Goal: Information Seeking & Learning: Learn about a topic

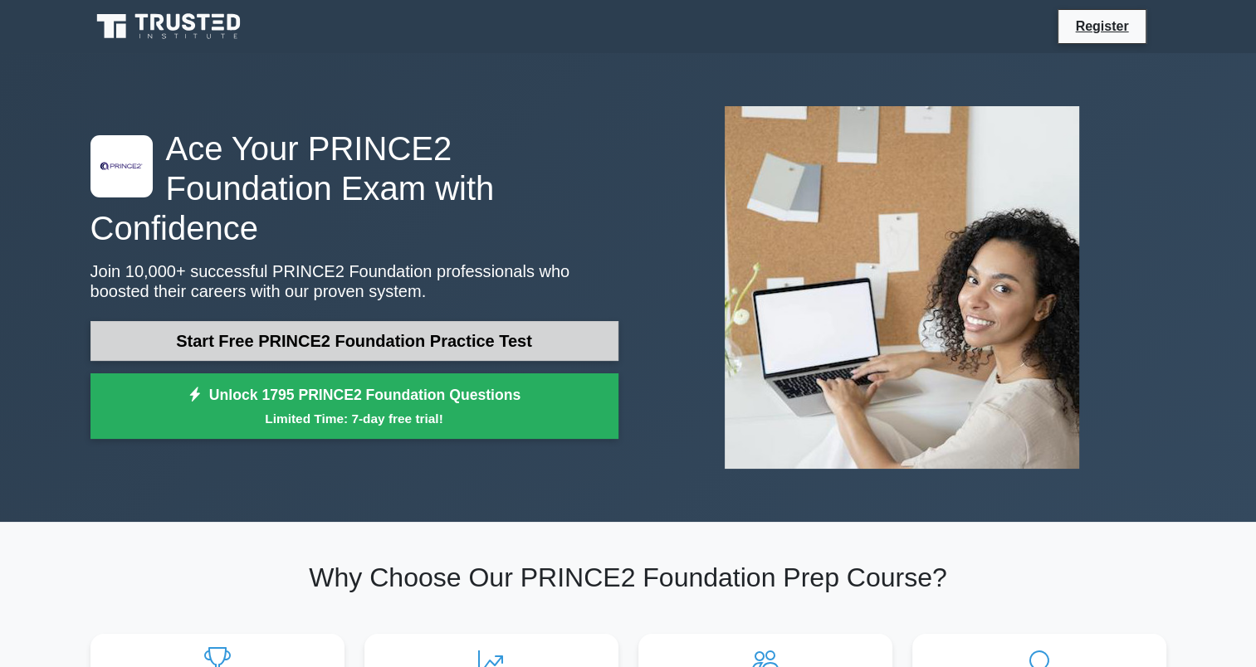
click at [434, 323] on link "Start Free PRINCE2 Foundation Practice Test" at bounding box center [354, 341] width 528 height 40
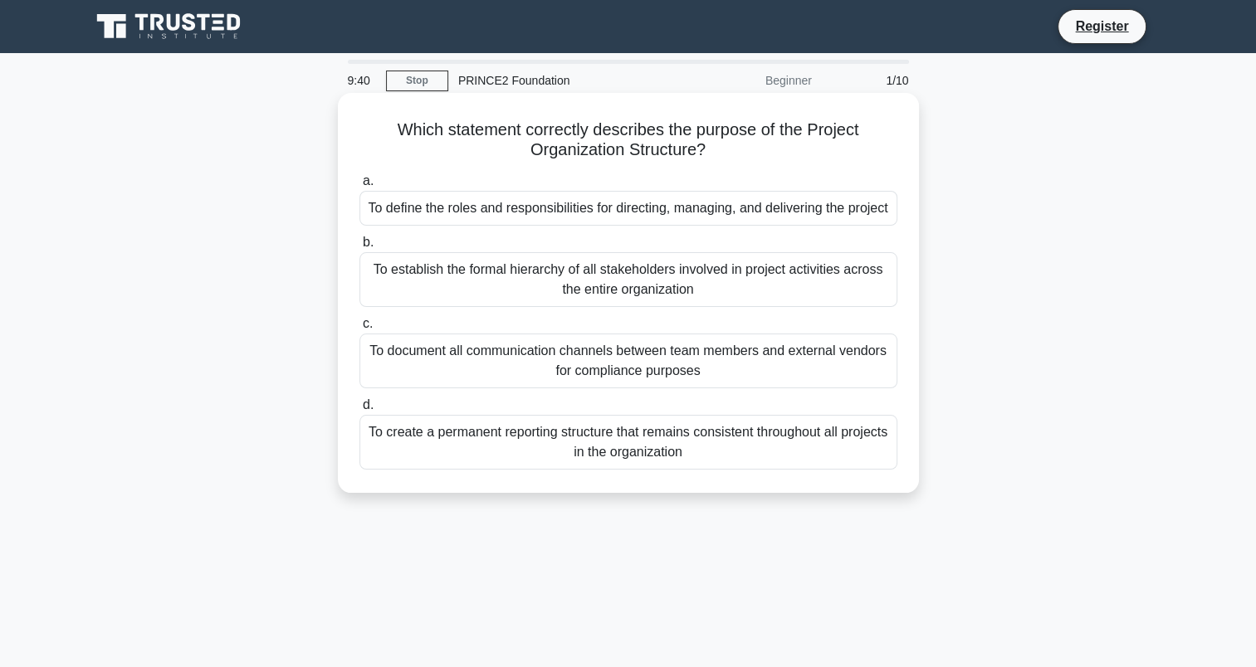
click at [581, 214] on div "To define the roles and responsibilities for directing, managing, and deliverin…" at bounding box center [628, 208] width 538 height 35
click at [359, 187] on input "a. To define the roles and responsibilities for directing, managing, and delive…" at bounding box center [359, 181] width 0 height 11
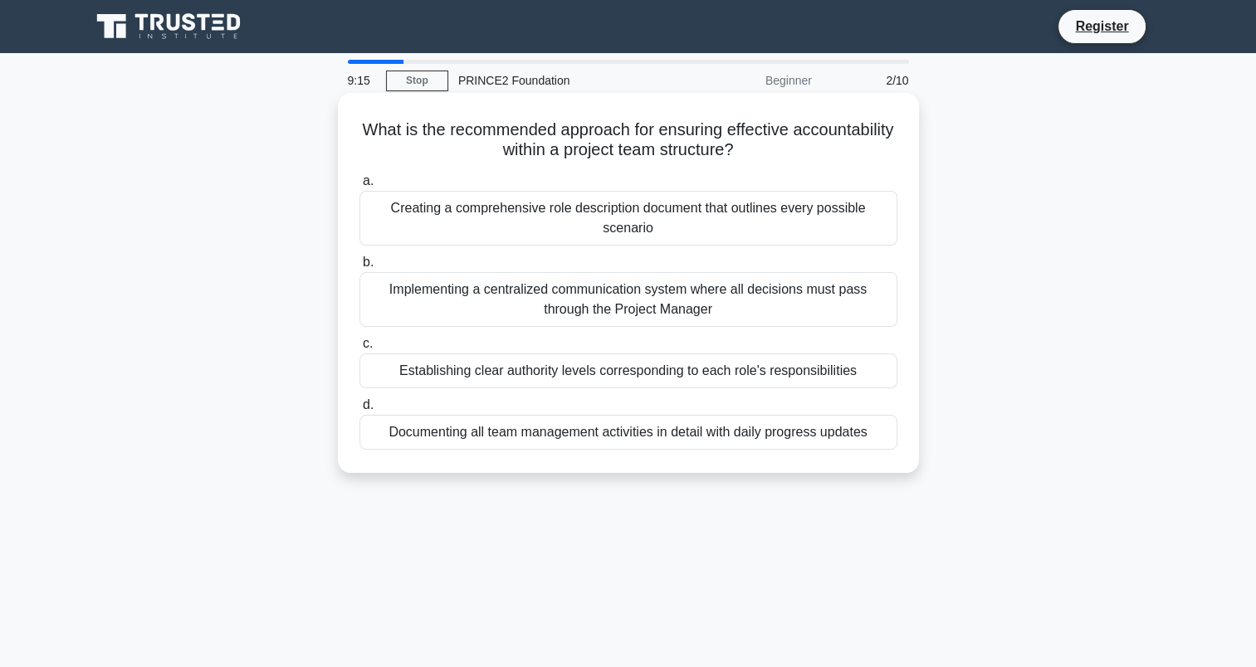
click at [611, 376] on div "Establishing clear authority levels corresponding to each role's responsibiliti…" at bounding box center [628, 371] width 538 height 35
click at [359, 349] on input "c. Establishing clear authority levels corresponding to each role's responsibil…" at bounding box center [359, 344] width 0 height 11
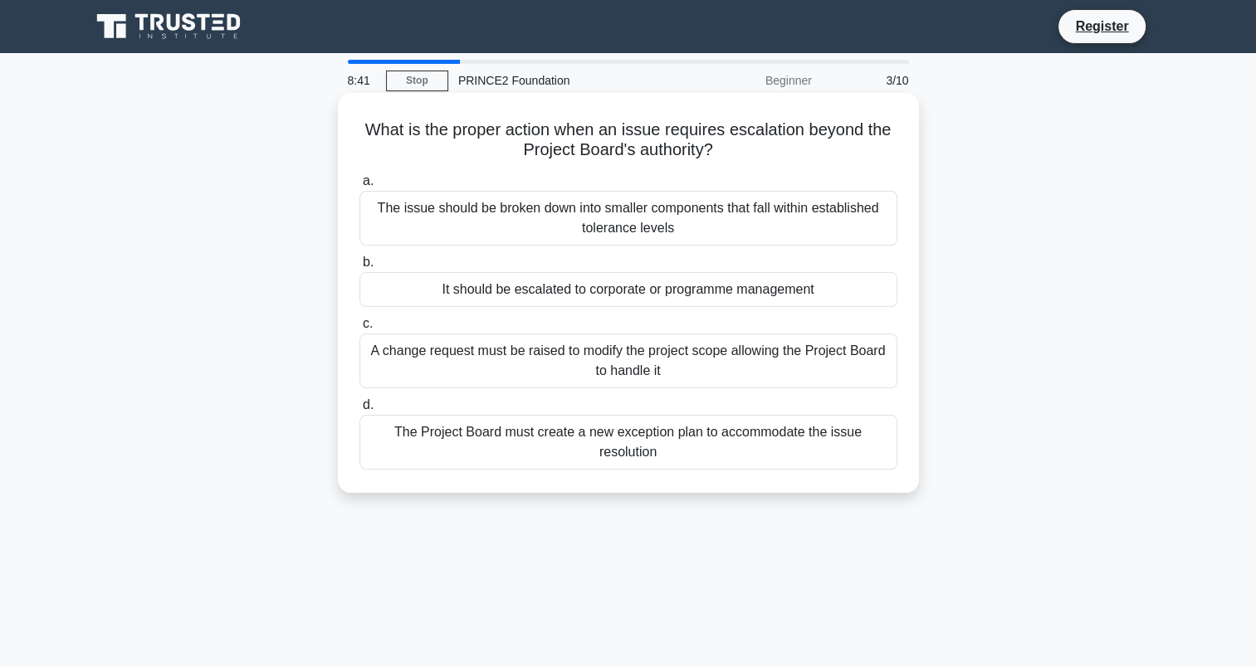
click at [624, 438] on div "The Project Board must create a new exception plan to accommodate the issue res…" at bounding box center [628, 442] width 538 height 55
click at [359, 411] on input "d. The Project Board must create a new exception plan to accommodate the issue …" at bounding box center [359, 405] width 0 height 11
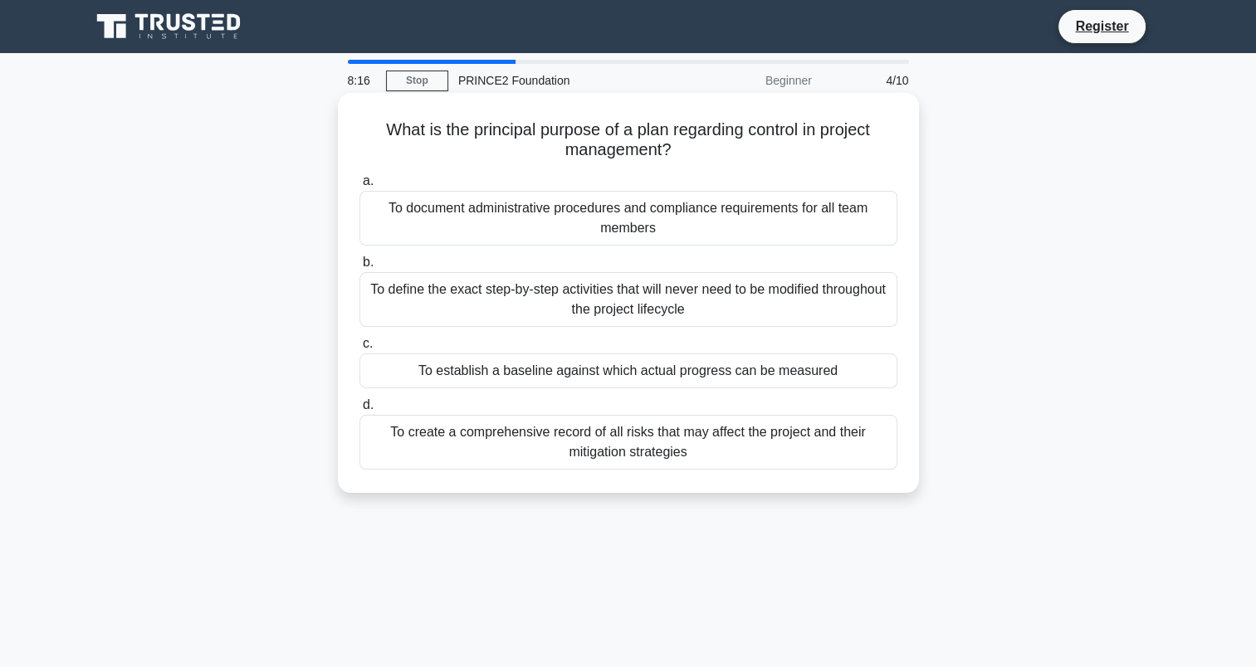
click at [702, 368] on div "To establish a baseline against which actual progress can be measured" at bounding box center [628, 371] width 538 height 35
click at [359, 349] on input "c. To establish a baseline against which actual progress can be measured" at bounding box center [359, 344] width 0 height 11
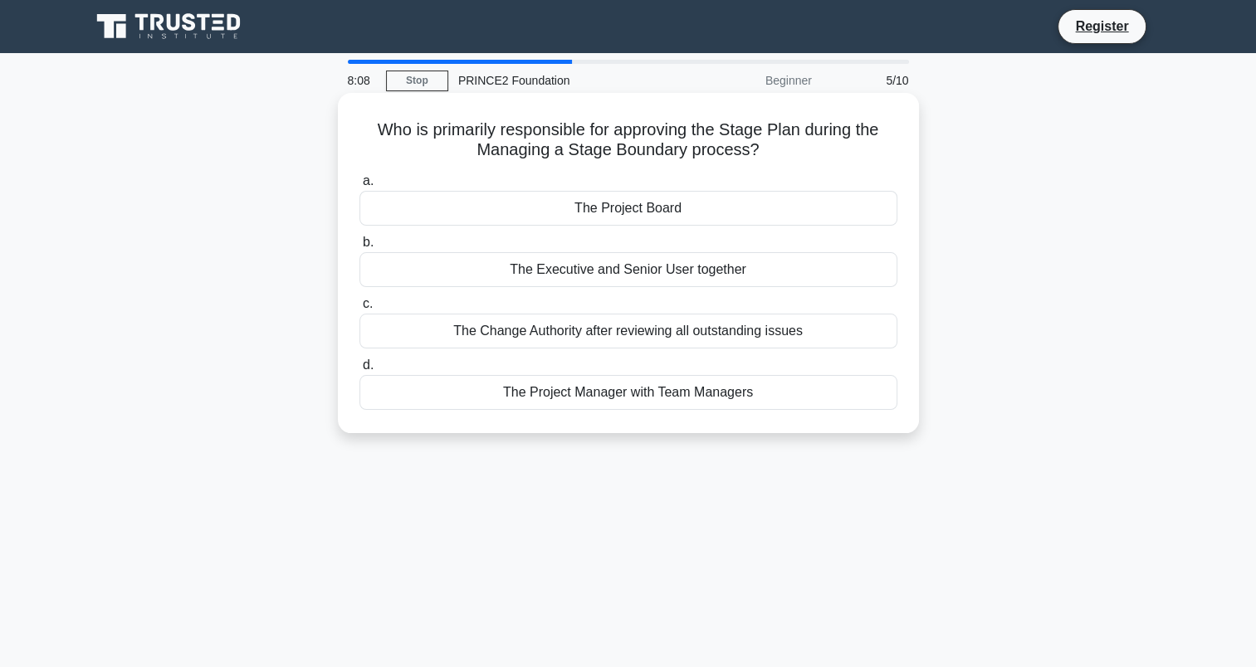
click at [675, 209] on div "The Project Board" at bounding box center [628, 208] width 538 height 35
click at [359, 187] on input "a. The Project Board" at bounding box center [359, 181] width 0 height 11
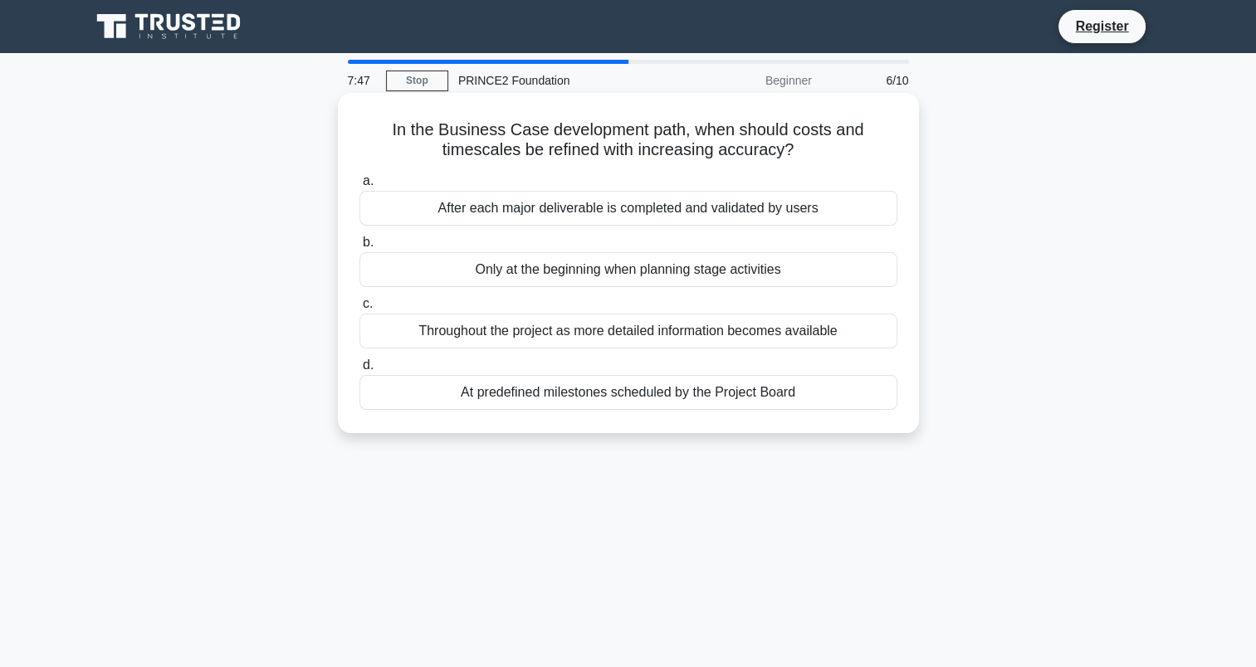
click at [624, 216] on div "After each major deliverable is completed and validated by users" at bounding box center [628, 208] width 538 height 35
click at [359, 187] on input "a. After each major deliverable is completed and validated by users" at bounding box center [359, 181] width 0 height 11
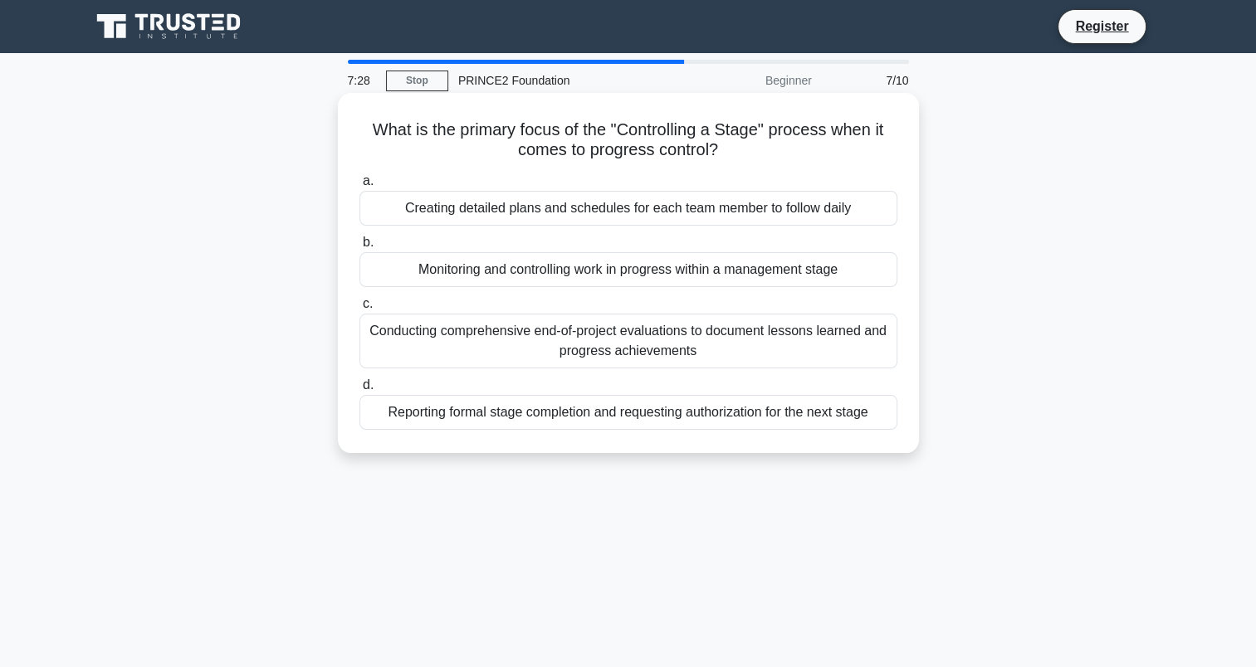
click at [584, 414] on div "Reporting formal stage completion and requesting authorization for the next sta…" at bounding box center [628, 412] width 538 height 35
click at [359, 391] on input "d. Reporting formal stage completion and requesting authorization for the next …" at bounding box center [359, 385] width 0 height 11
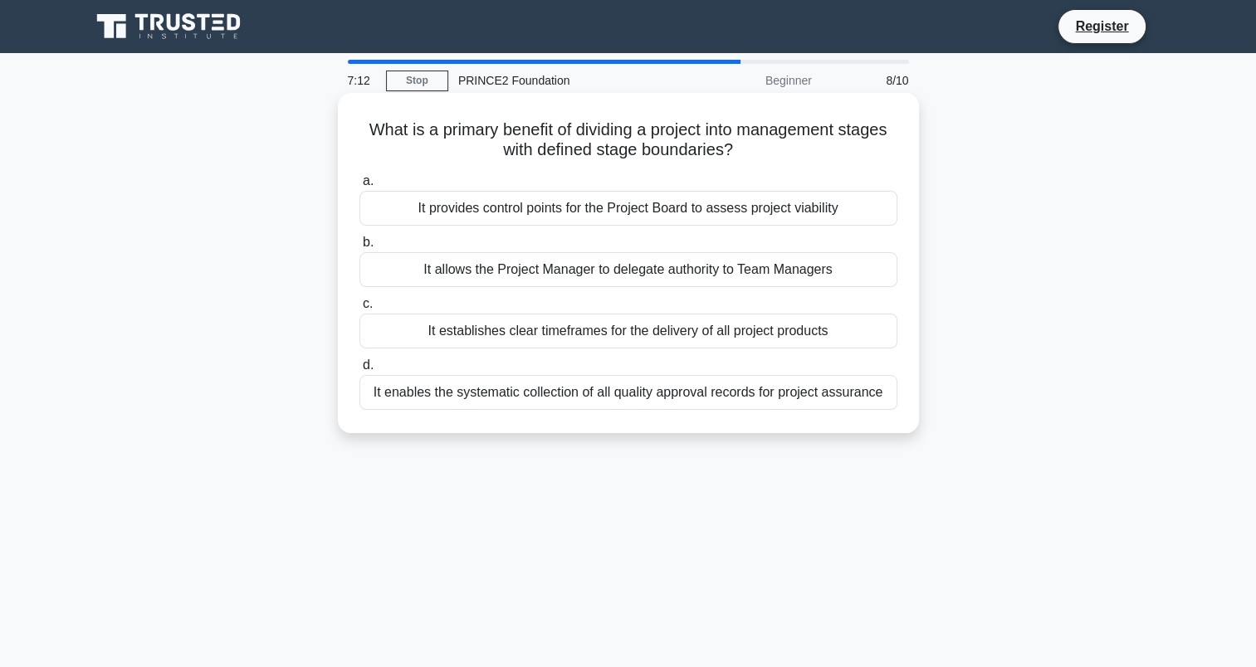
click at [633, 212] on div "It provides control points for the Project Board to assess project viability" at bounding box center [628, 208] width 538 height 35
drag, startPoint x: 633, startPoint y: 212, endPoint x: 699, endPoint y: 193, distance: 68.5
click at [699, 193] on div "It provides control points for the Project Board to assess project viability" at bounding box center [628, 208] width 538 height 35
click at [359, 187] on input "a. It provides control points for the Project Board to assess project viability" at bounding box center [359, 181] width 0 height 11
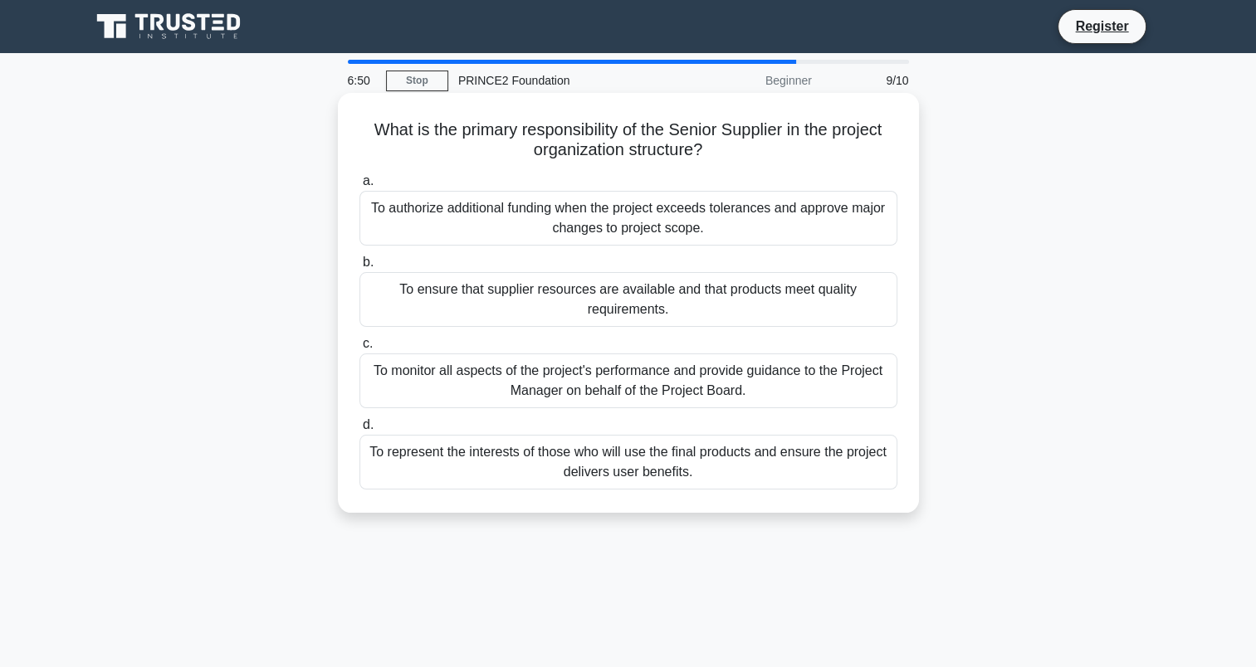
click at [608, 295] on div "To ensure that supplier resources are available and that products meet quality …" at bounding box center [628, 299] width 538 height 55
click at [359, 268] on input "b. To ensure that supplier resources are available and that products meet quali…" at bounding box center [359, 262] width 0 height 11
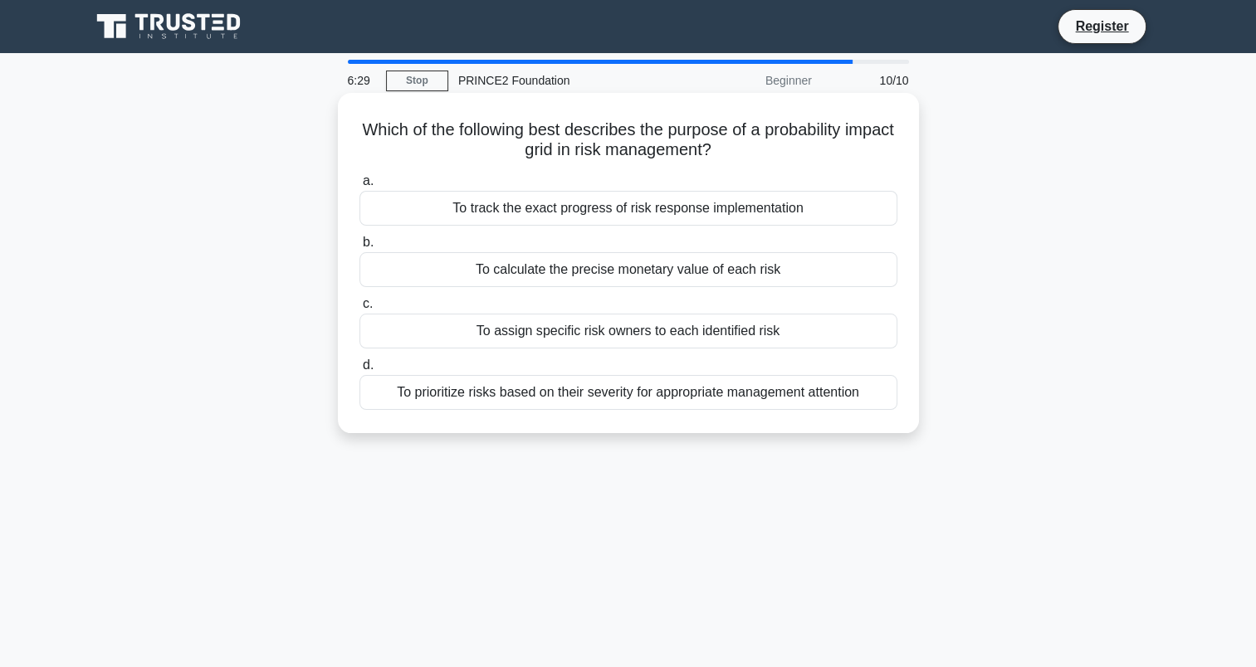
click at [604, 397] on div "To prioritize risks based on their severity for appropriate management attention" at bounding box center [628, 392] width 538 height 35
click at [359, 371] on input "d. To prioritize risks based on their severity for appropriate management atten…" at bounding box center [359, 365] width 0 height 11
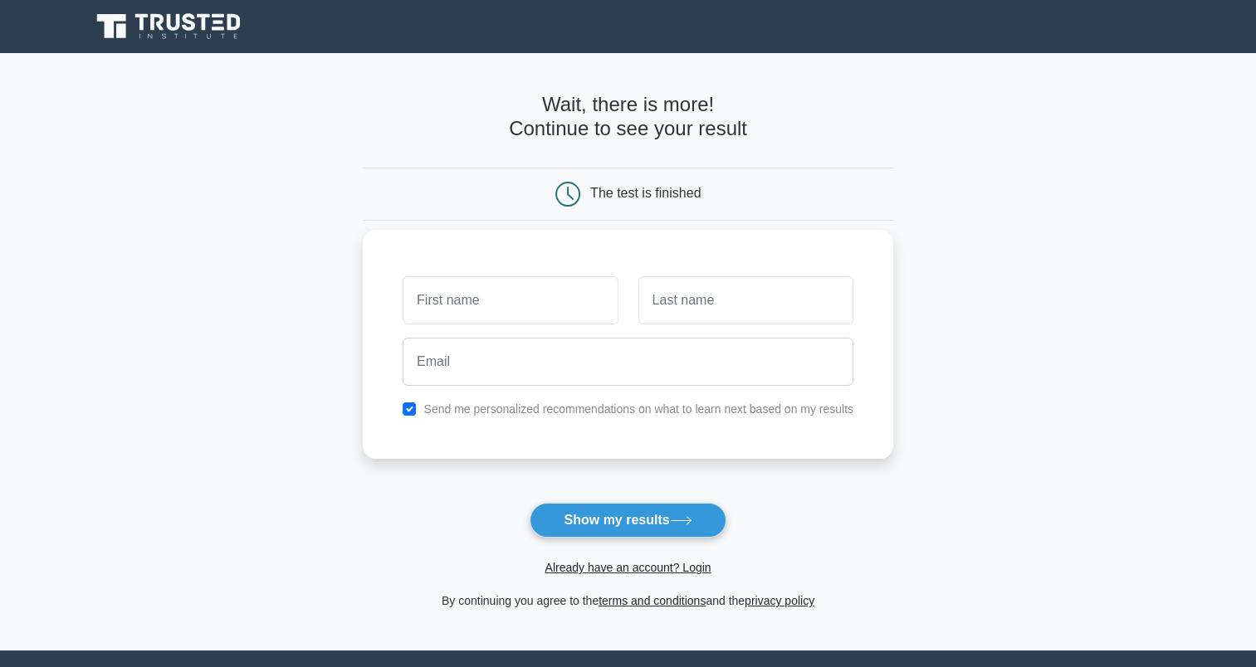
click at [475, 300] on input "text" at bounding box center [510, 300] width 215 height 48
type input "Julide"
click at [697, 294] on input "text" at bounding box center [745, 300] width 215 height 48
type input "Iyigun"
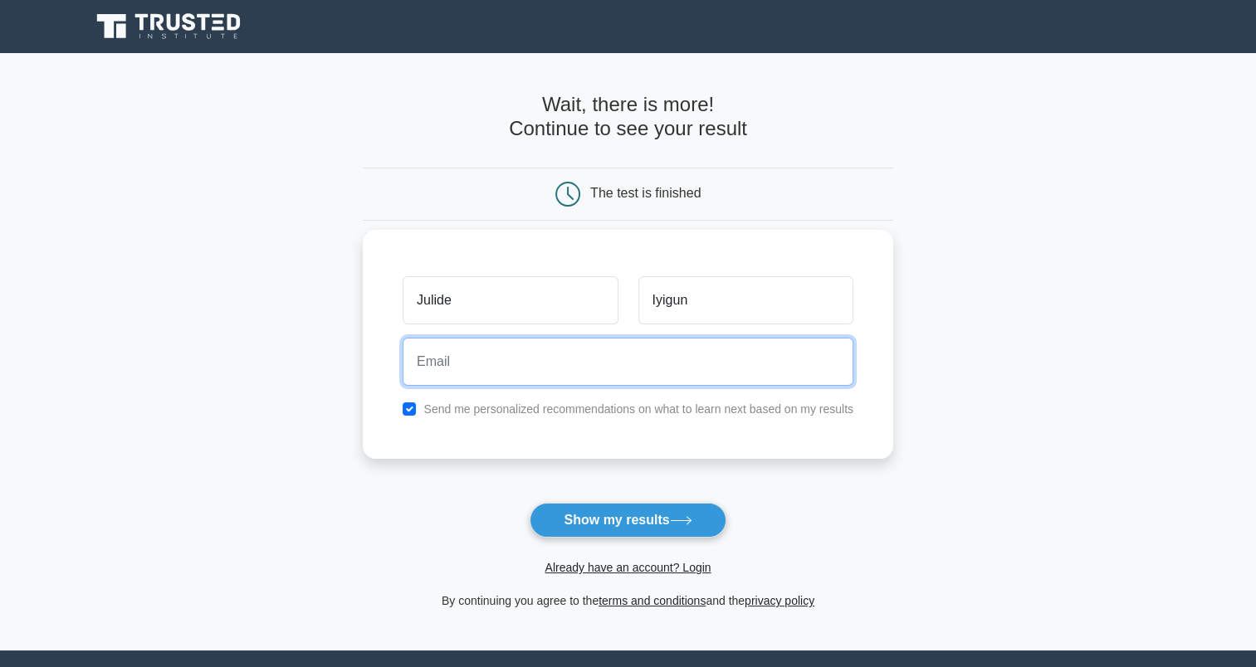
click at [480, 369] on input "email" at bounding box center [628, 362] width 451 height 48
type input "jiyigun@yahoo.co.uk"
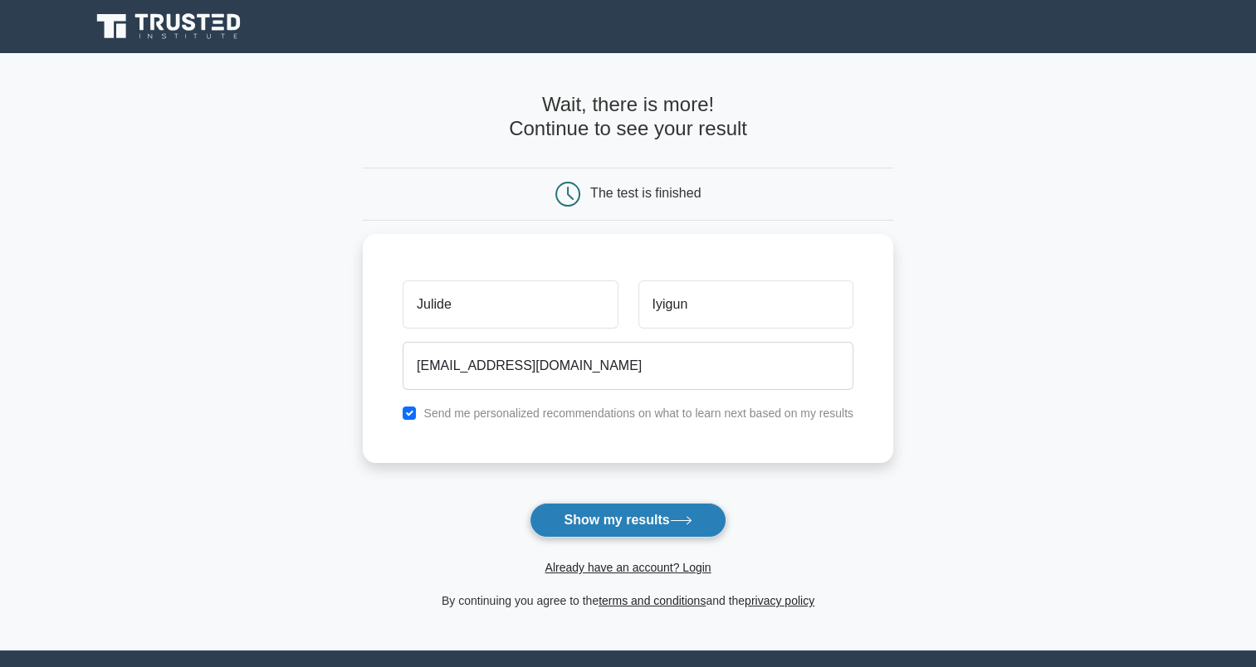
click at [625, 525] on button "Show my results" at bounding box center [628, 520] width 196 height 35
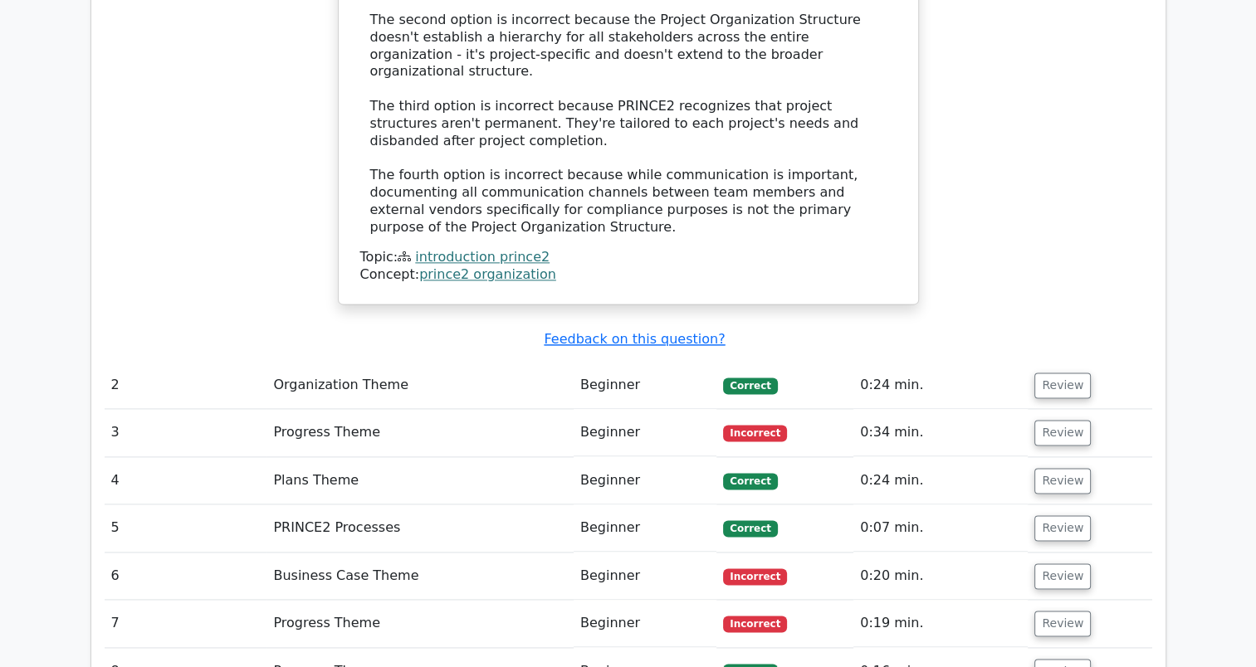
scroll to position [2068, 0]
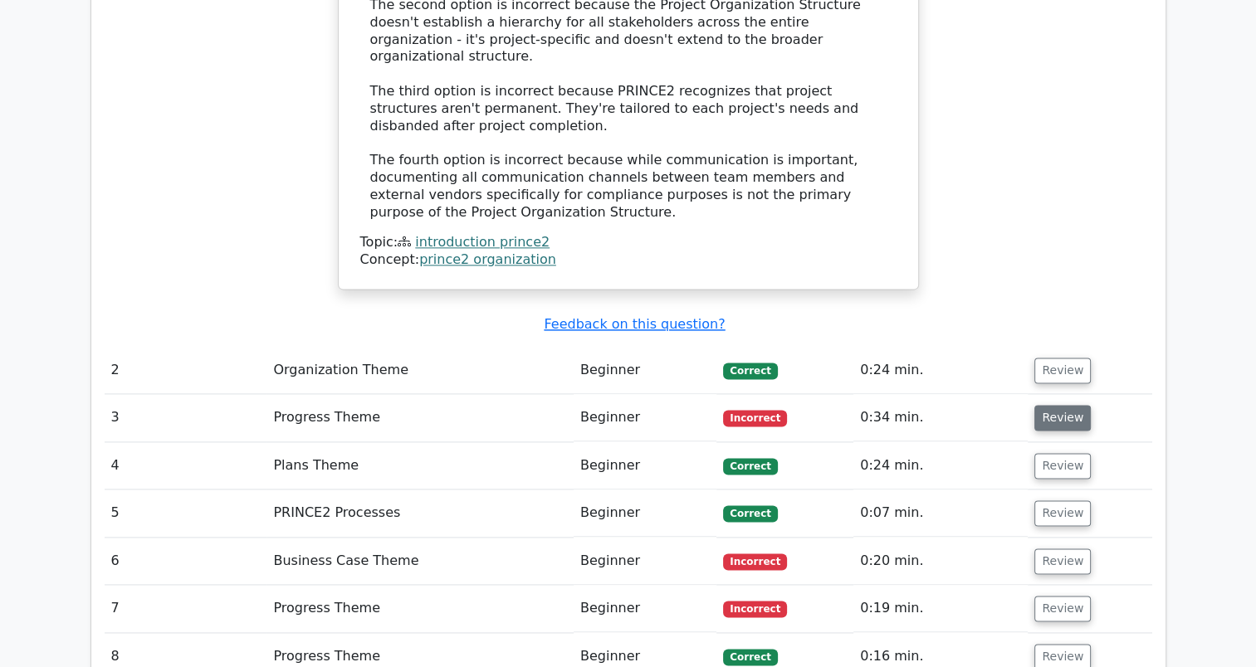
click at [1058, 405] on button "Review" at bounding box center [1062, 418] width 56 height 26
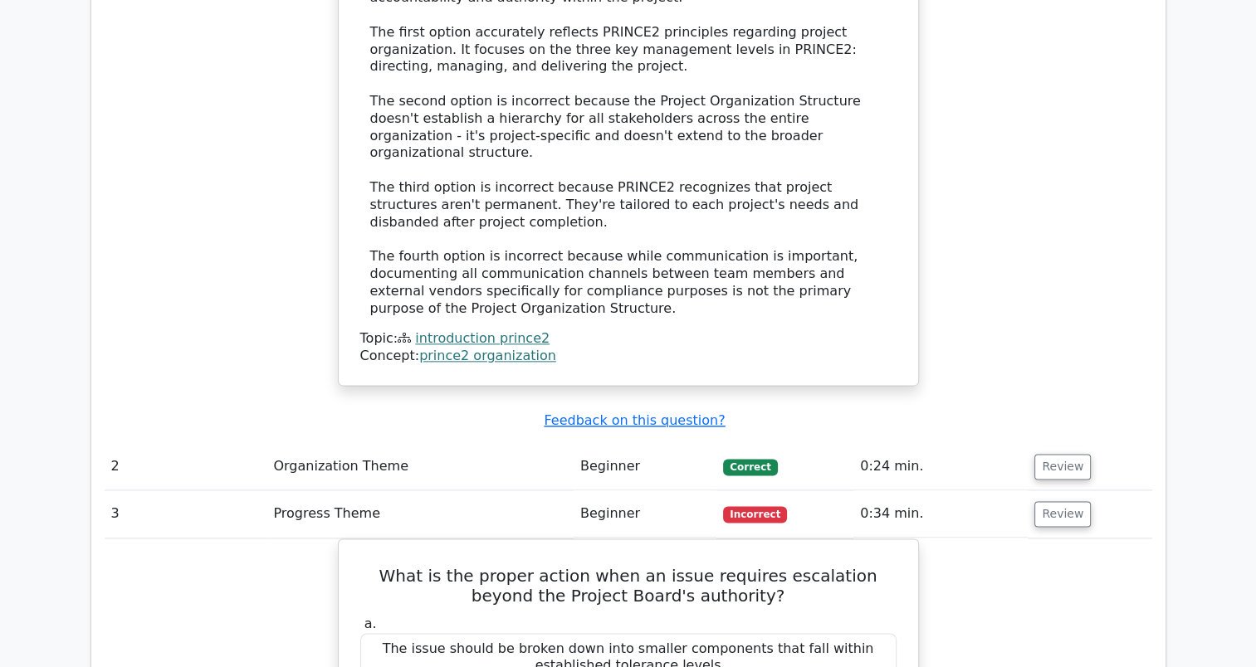
scroll to position [1972, 0]
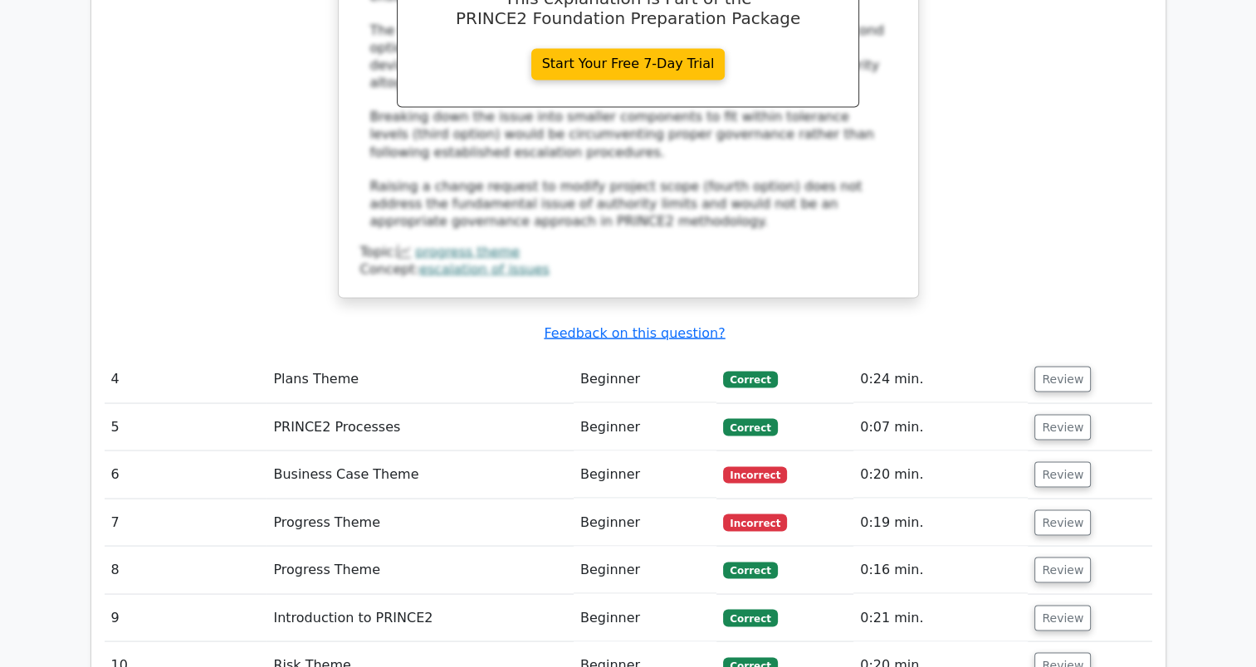
scroll to position [3026, 0]
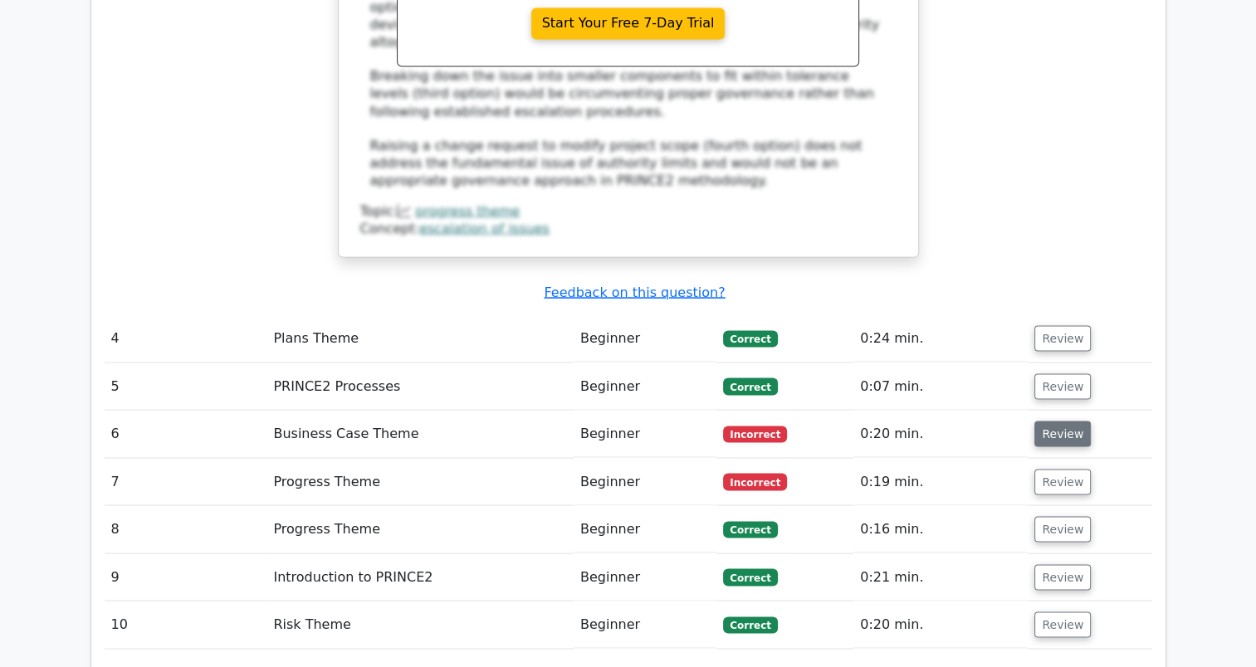
click at [1047, 421] on button "Review" at bounding box center [1062, 434] width 56 height 26
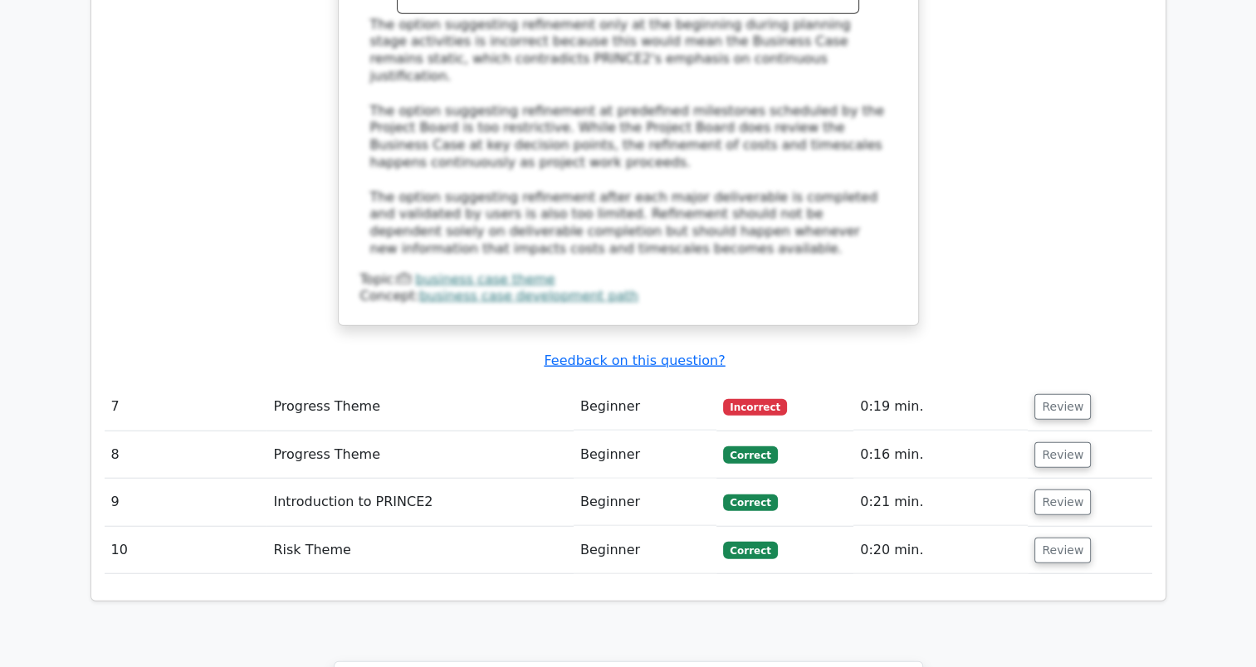
scroll to position [0, 10]
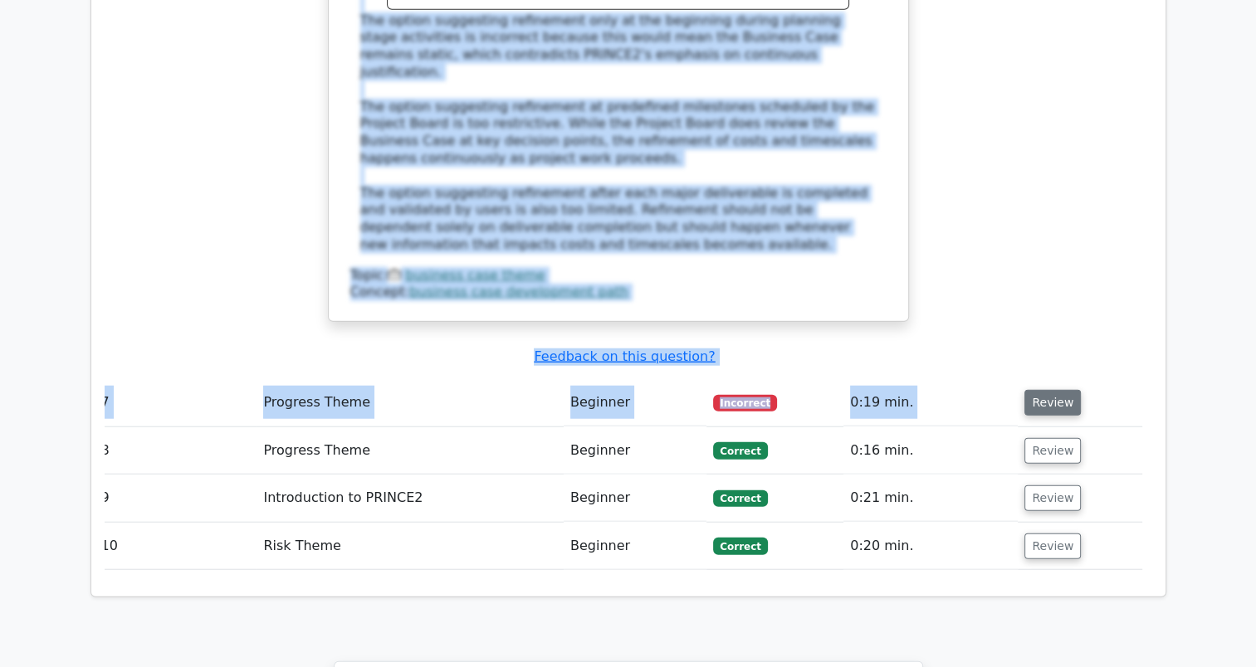
drag, startPoint x: 1219, startPoint y: 447, endPoint x: 1056, endPoint y: 253, distance: 253.9
click at [1056, 390] on button "Review" at bounding box center [1052, 403] width 56 height 26
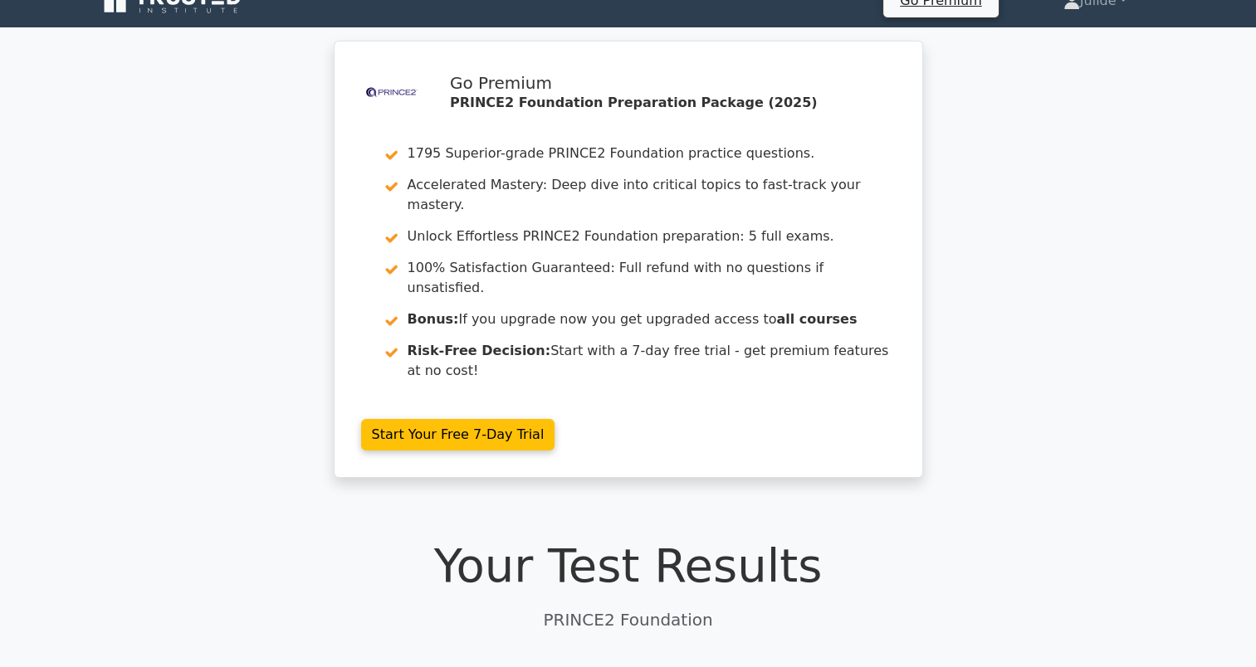
scroll to position [0, 0]
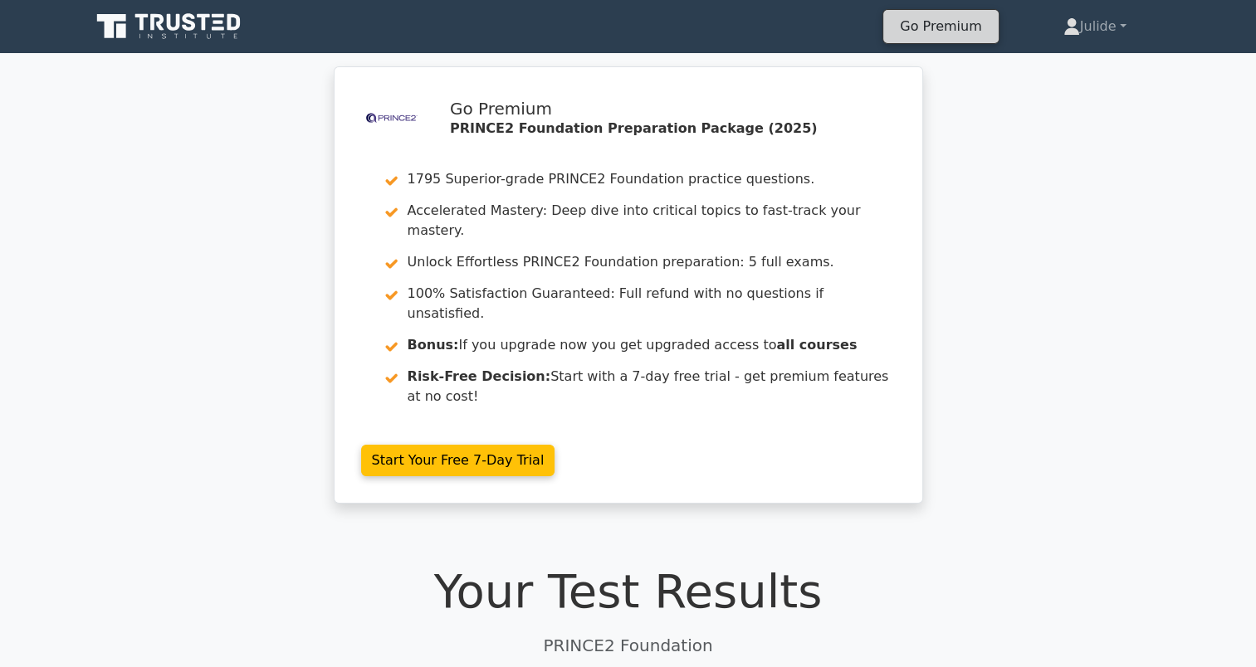
click at [956, 22] on link "Go Premium" at bounding box center [940, 26] width 101 height 22
